Goal: Task Accomplishment & Management: Manage account settings

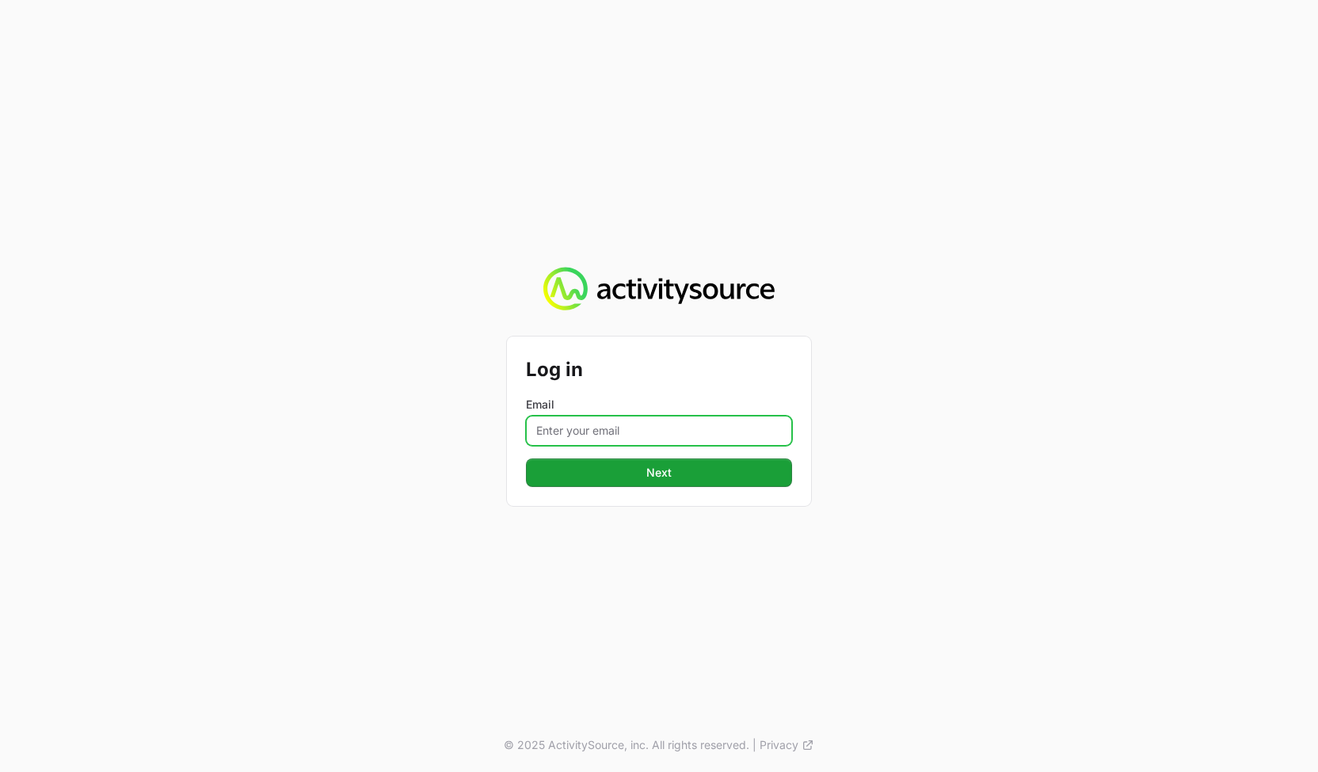
click at [600, 425] on input "Email" at bounding box center [659, 431] width 266 height 30
type input "[PERSON_NAME][EMAIL_ADDRESS][DOMAIN_NAME]"
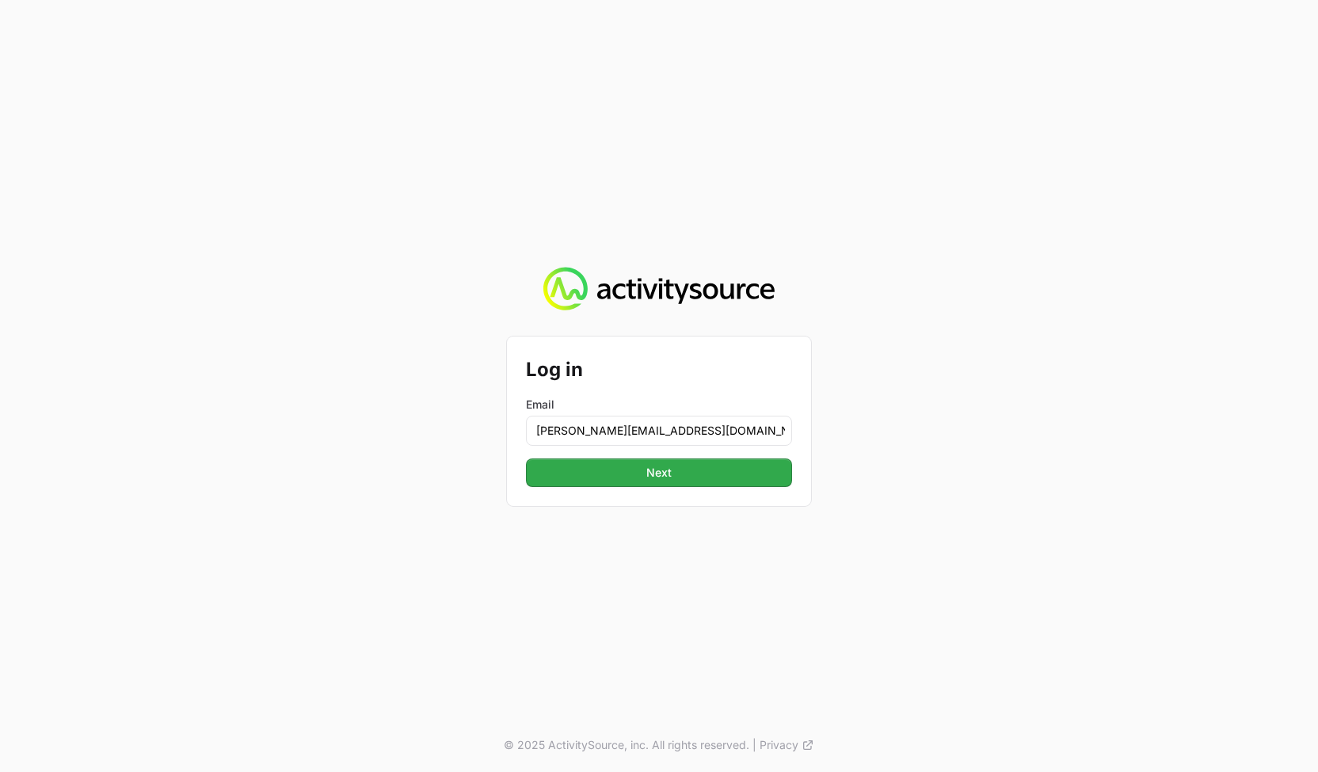
click at [593, 490] on div "Log in Email [PERSON_NAME][EMAIL_ADDRESS][DOMAIN_NAME] Next" at bounding box center [659, 421] width 304 height 169
click at [600, 470] on button "Next" at bounding box center [659, 472] width 266 height 29
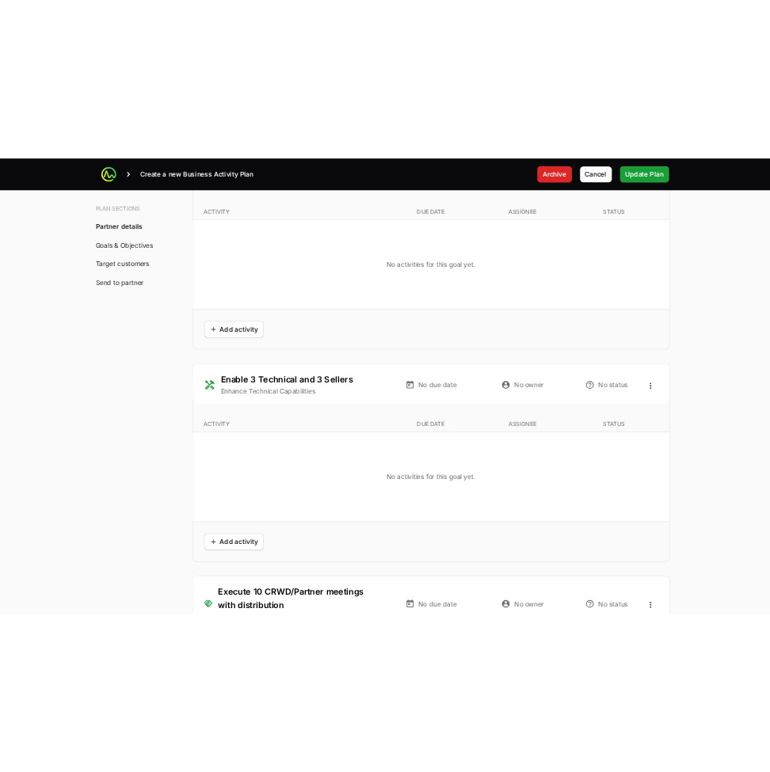
scroll to position [4191, 0]
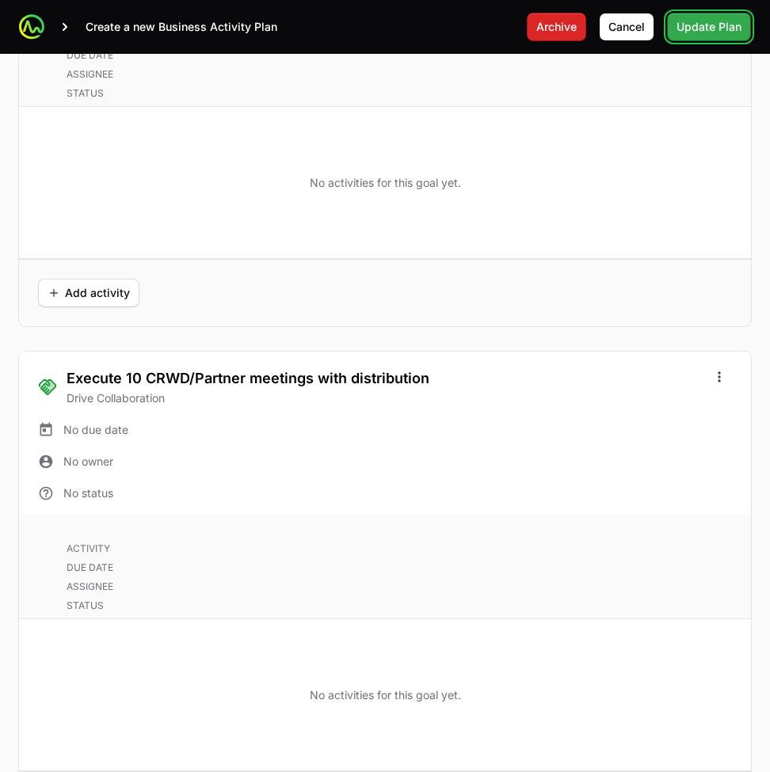
click at [740, 26] on span "Update Plan" at bounding box center [708, 26] width 65 height 19
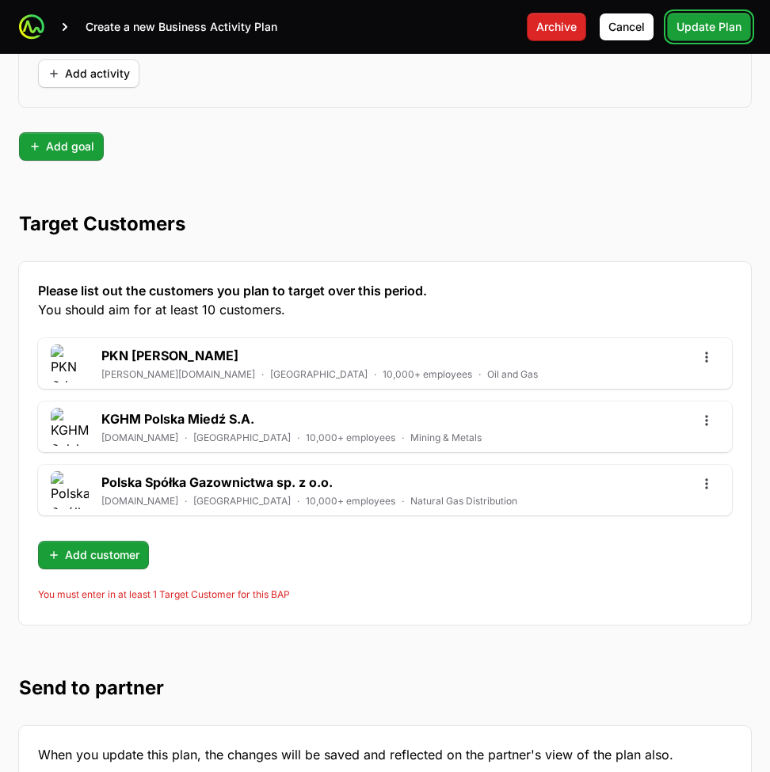
scroll to position [4982, 0]
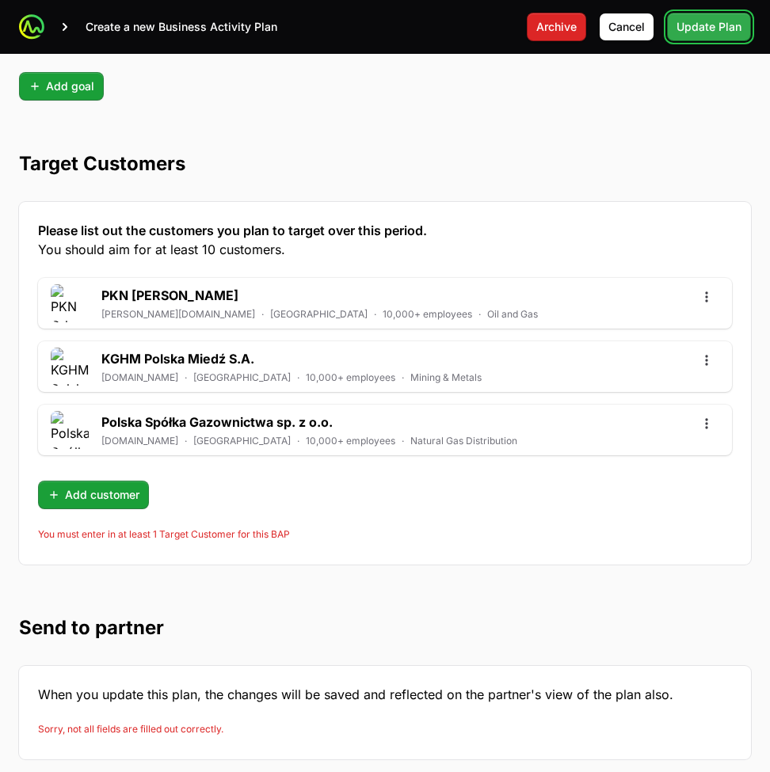
click at [724, 23] on span "Update Plan" at bounding box center [708, 26] width 65 height 19
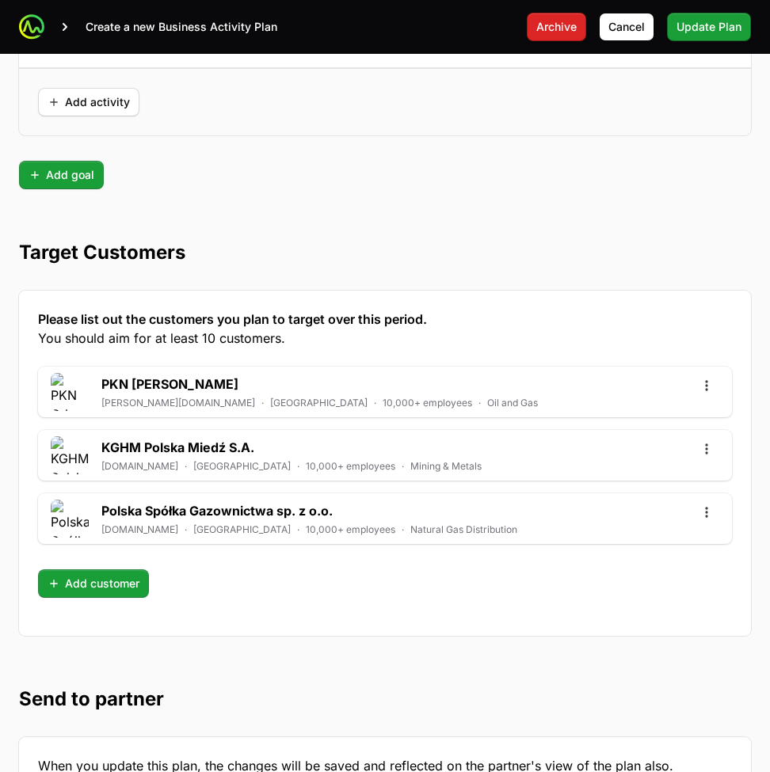
scroll to position [4982, 0]
